Goal: Find specific page/section: Find specific page/section

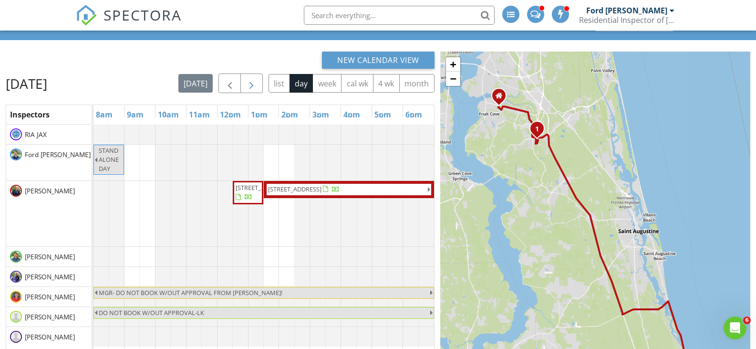
scroll to position [48, 0]
click at [256, 87] on span "button" at bounding box center [251, 83] width 11 height 11
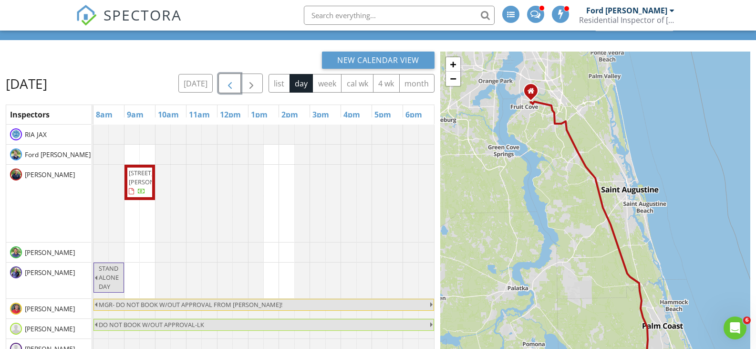
click at [222, 83] on button "button" at bounding box center [230, 83] width 22 height 20
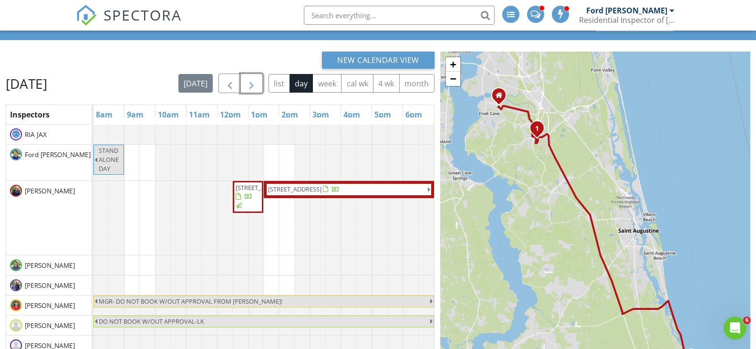
click at [249, 83] on span "button" at bounding box center [251, 83] width 11 height 11
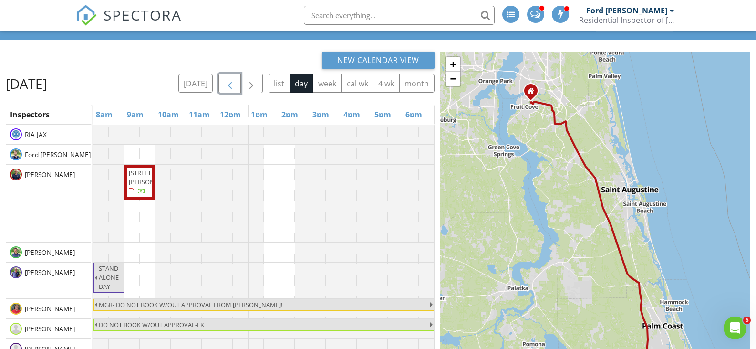
click at [228, 84] on span "button" at bounding box center [229, 83] width 11 height 11
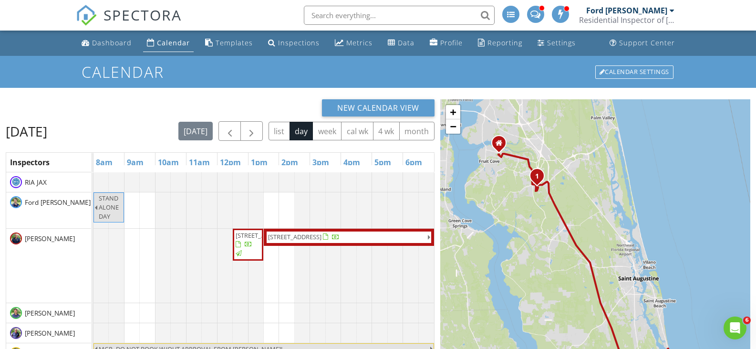
click at [387, 11] on input "text" at bounding box center [399, 15] width 191 height 19
type input "blaise"
click at [91, 42] on link "Dashboard" at bounding box center [107, 43] width 58 height 18
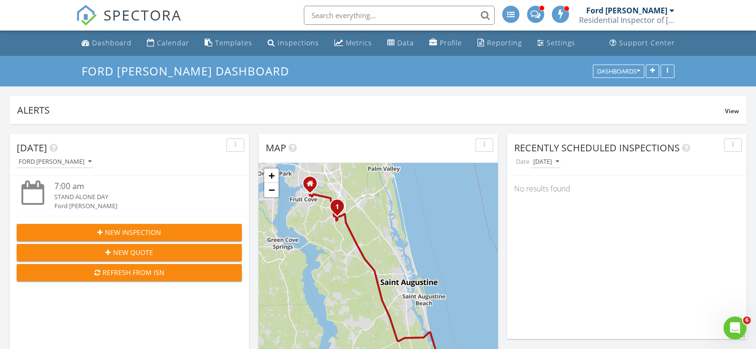
click at [357, 16] on input "text" at bounding box center [399, 15] width 191 height 19
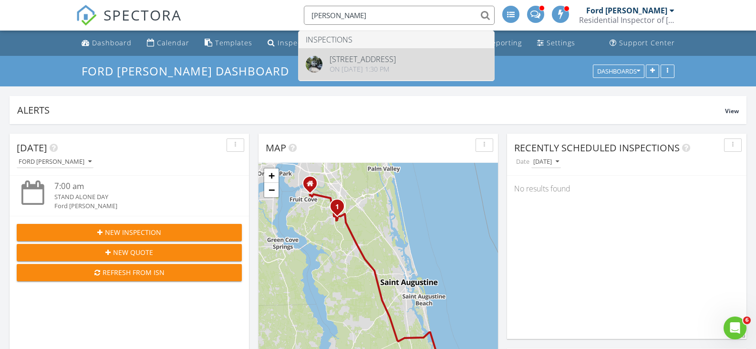
type input "Blaise Mos"
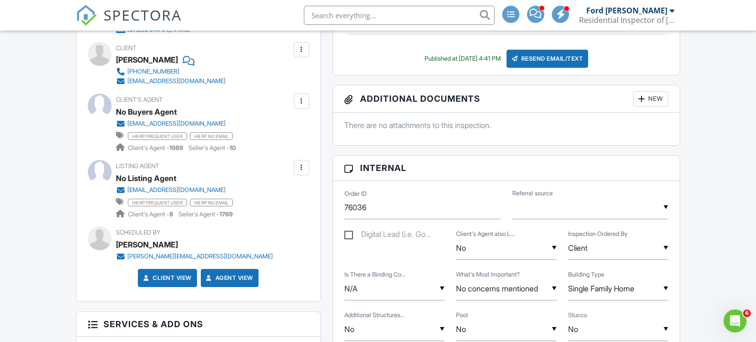
scroll to position [95, 0]
